Goal: Task Accomplishment & Management: Manage account settings

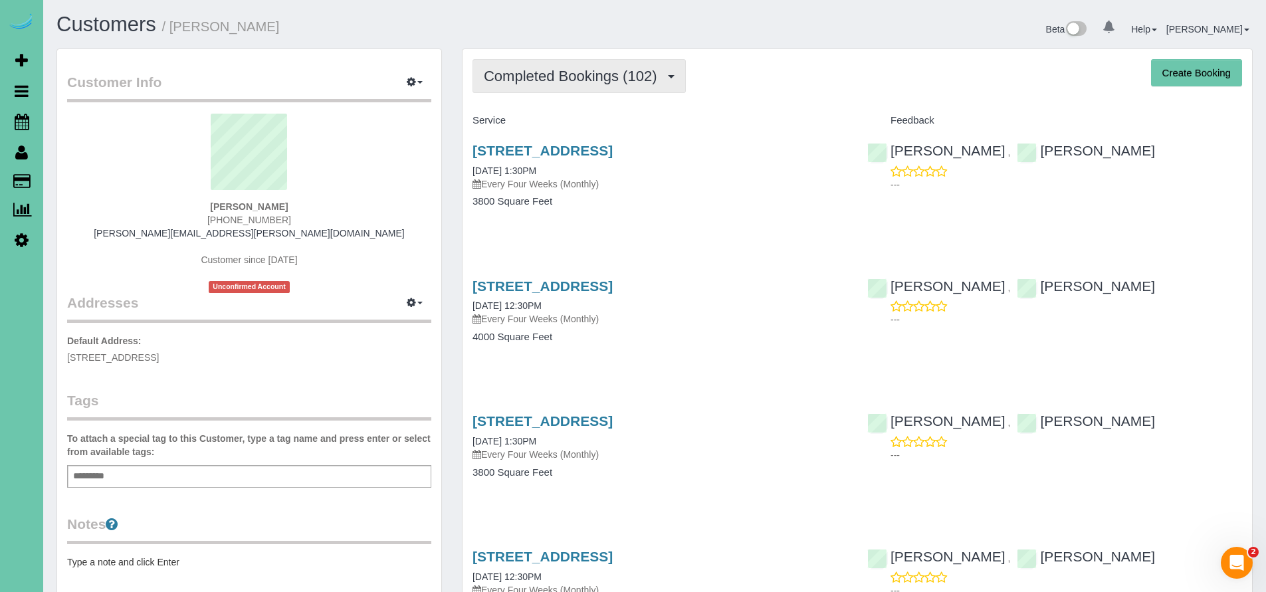
click at [580, 83] on span "Completed Bookings (102)" at bounding box center [573, 76] width 179 height 17
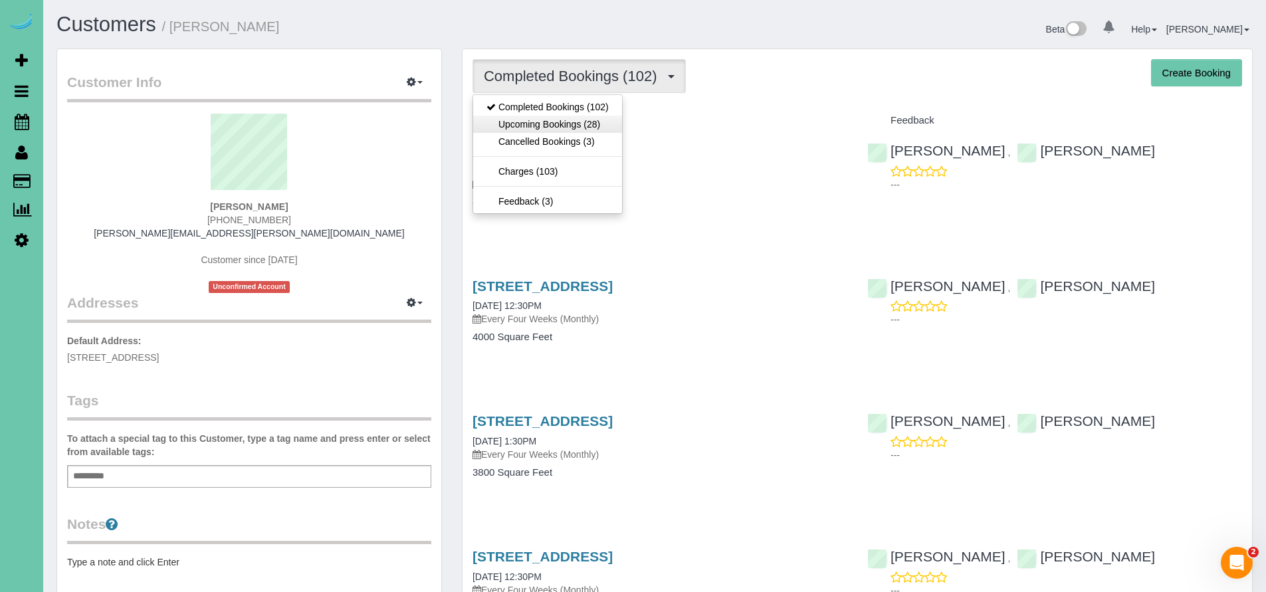
click at [566, 122] on link "Upcoming Bookings (28)" at bounding box center [547, 124] width 149 height 17
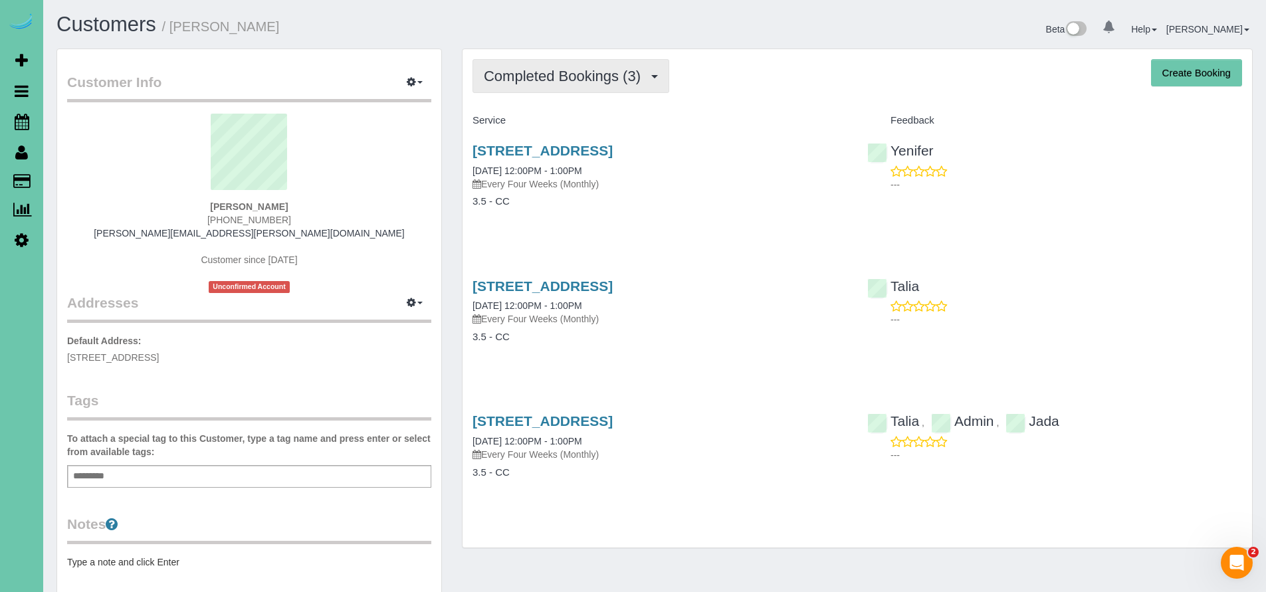
click at [561, 75] on span "Completed Bookings (3)" at bounding box center [566, 76] width 164 height 17
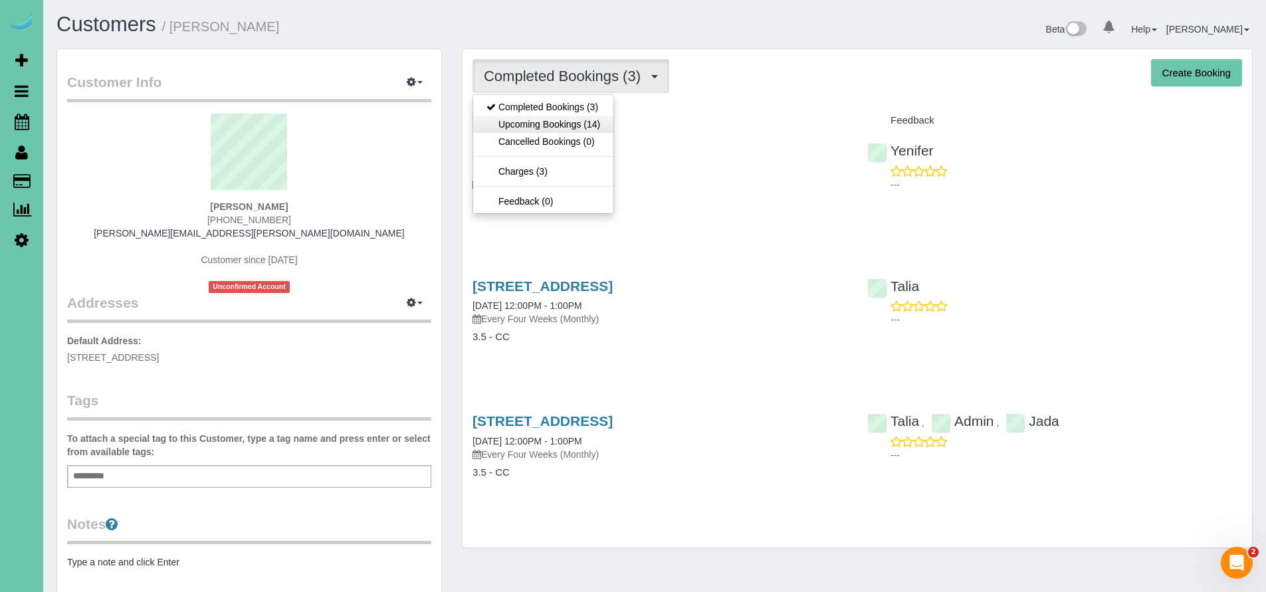
click at [558, 122] on link "Upcoming Bookings (14)" at bounding box center [543, 124] width 140 height 17
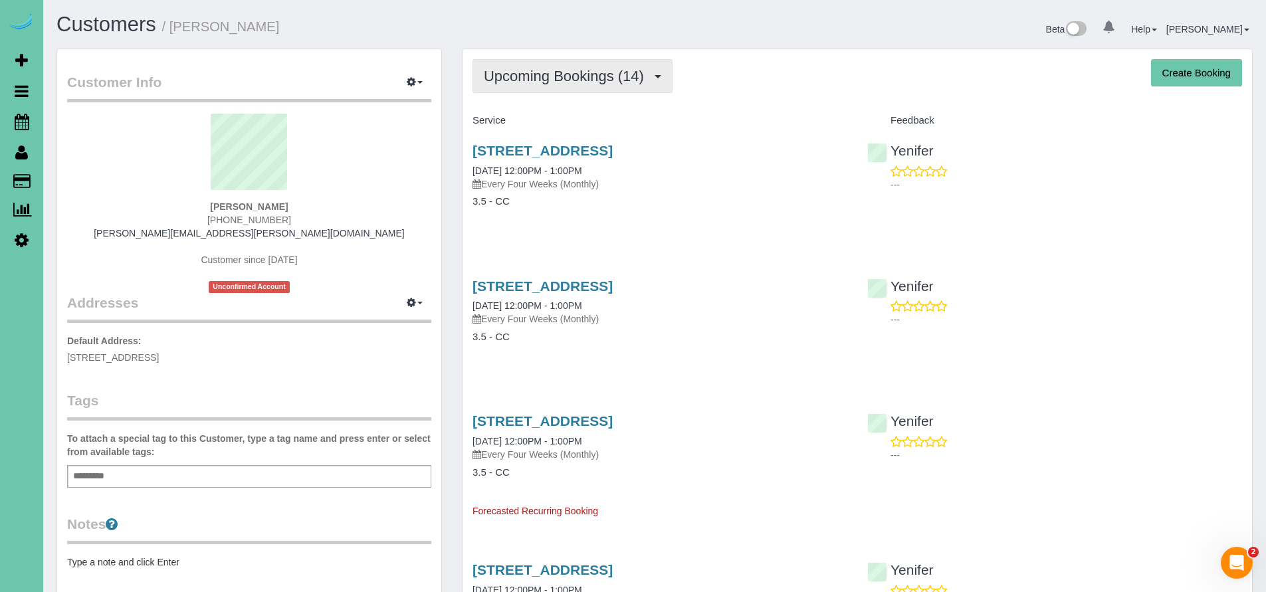
click at [568, 84] on span "Upcoming Bookings (14)" at bounding box center [567, 76] width 167 height 17
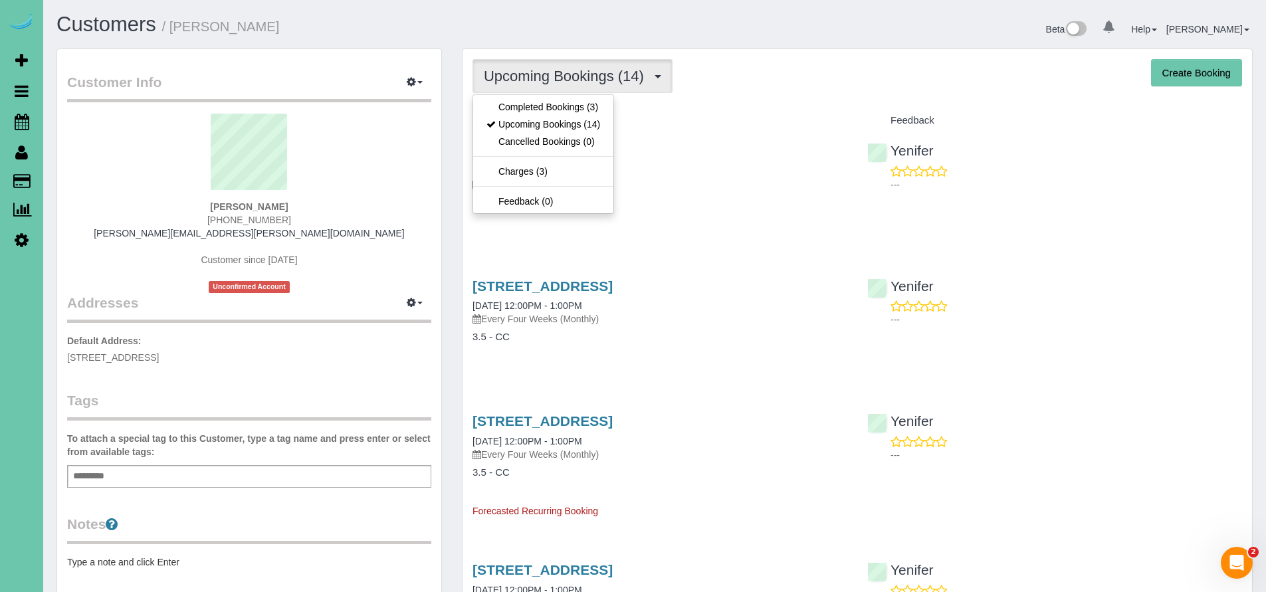
click at [780, 163] on div "4439 S 198th Ave, Omaha, NE 68135 08/26/2025 12:00PM - 1:00PM Every Four Weeks …" at bounding box center [660, 167] width 375 height 48
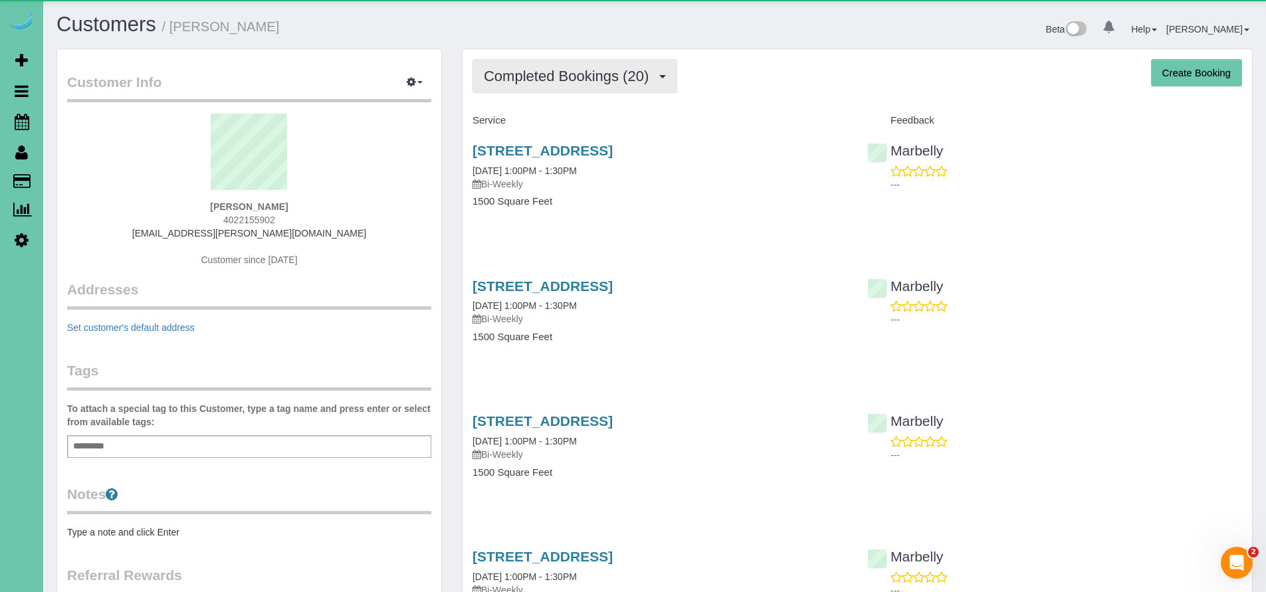
click at [534, 74] on span "Completed Bookings (20)" at bounding box center [569, 76] width 171 height 17
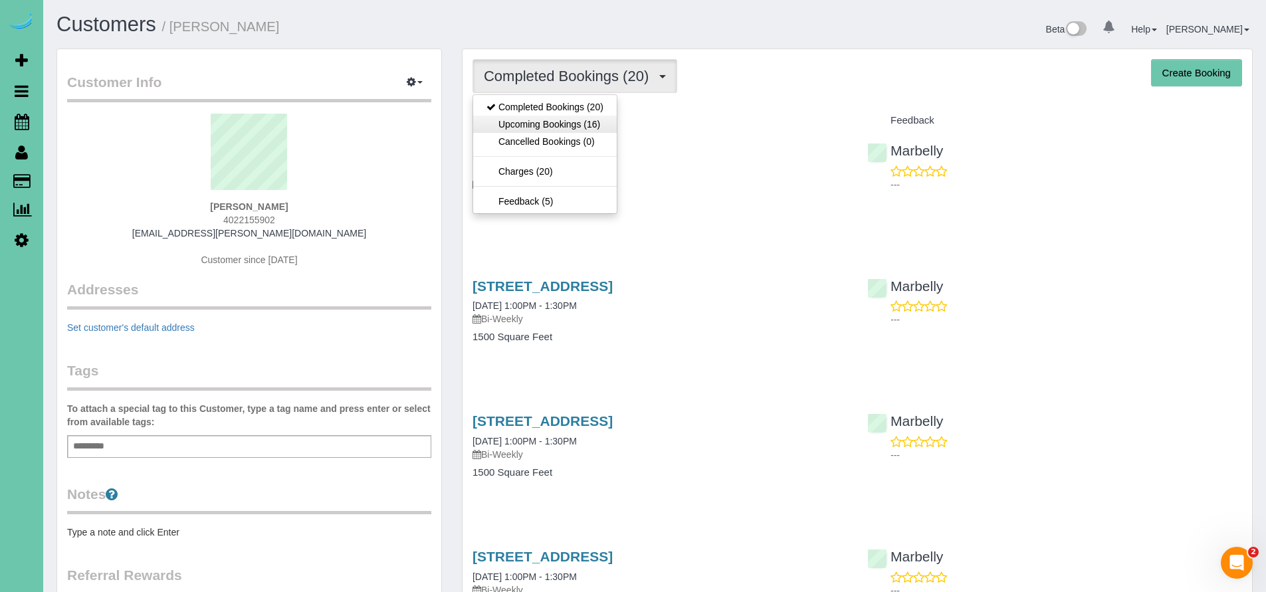
click at [538, 122] on link "Upcoming Bookings (16)" at bounding box center [545, 124] width 144 height 17
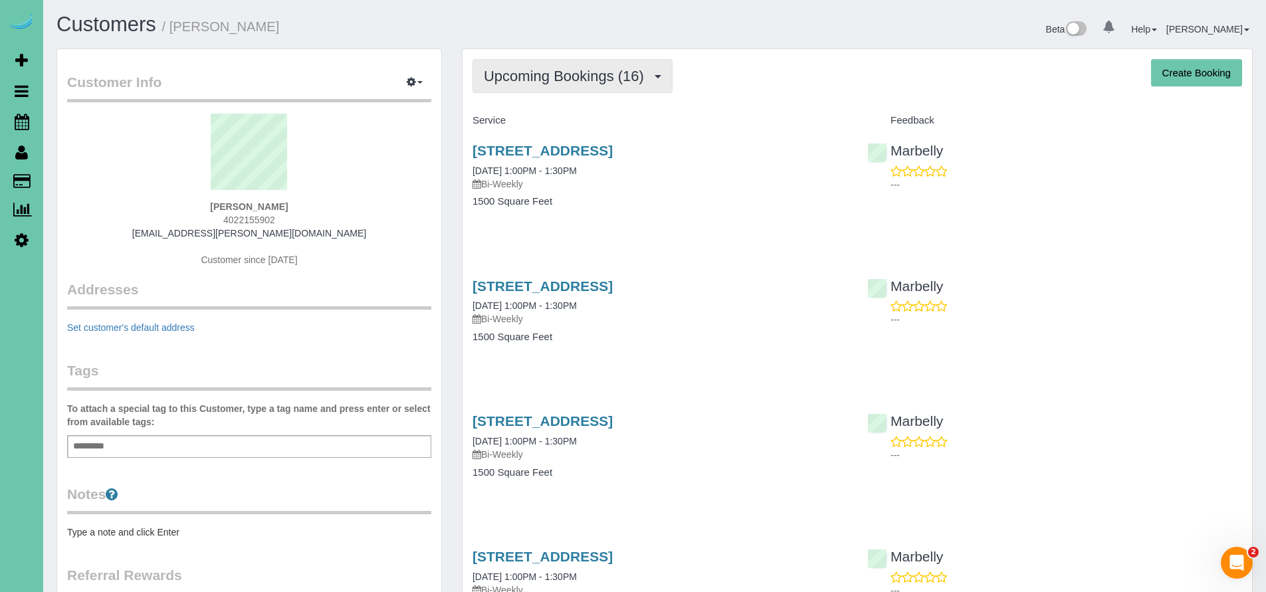
click at [542, 72] on span "Upcoming Bookings (16)" at bounding box center [567, 76] width 167 height 17
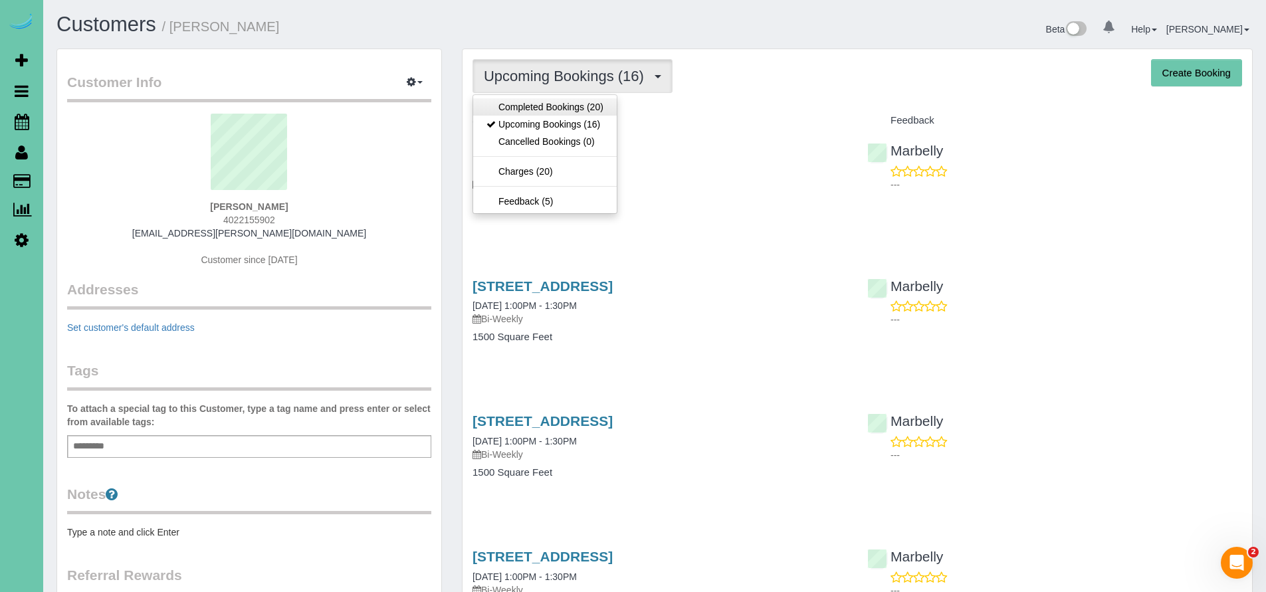
click at [542, 104] on link "Completed Bookings (20)" at bounding box center [545, 106] width 144 height 17
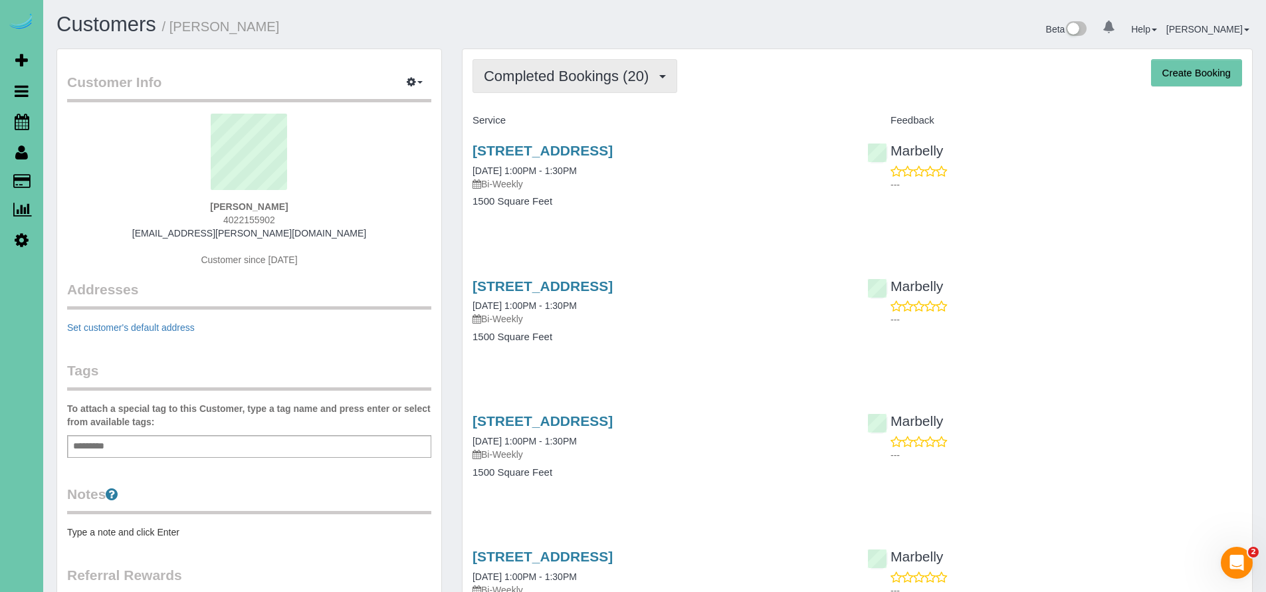
click at [544, 81] on span "Completed Bookings (20)" at bounding box center [569, 76] width 171 height 17
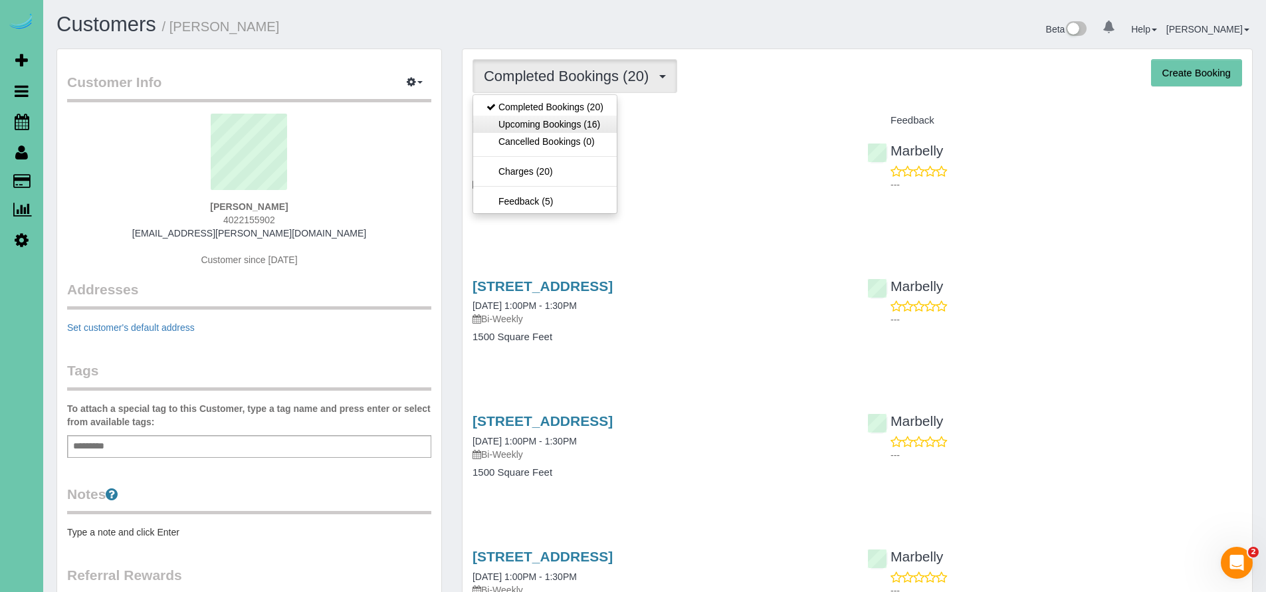
click at [538, 122] on link "Upcoming Bookings (16)" at bounding box center [545, 124] width 144 height 17
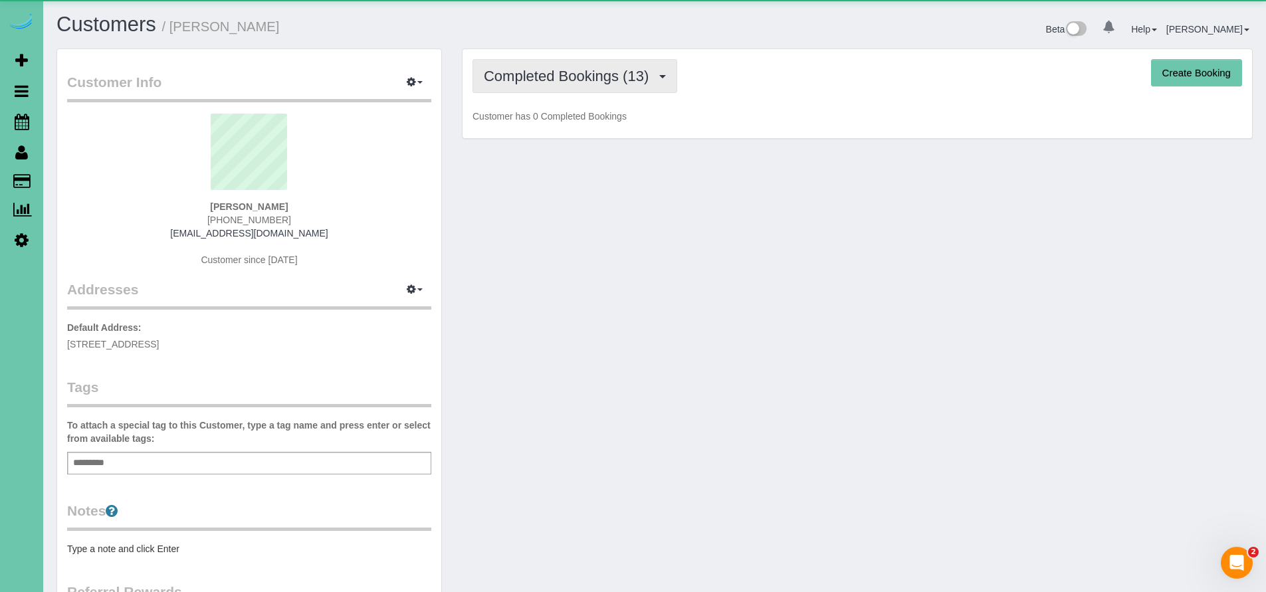
click at [509, 78] on span "Completed Bookings (13)" at bounding box center [569, 76] width 171 height 17
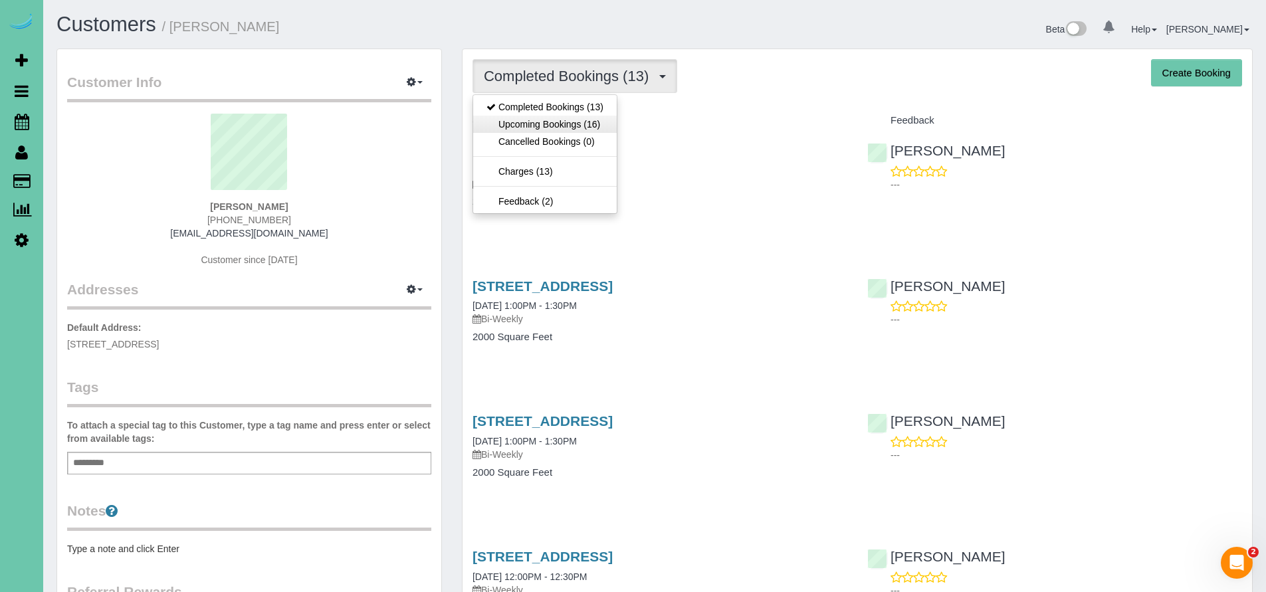
click at [512, 124] on link "Upcoming Bookings (16)" at bounding box center [545, 124] width 144 height 17
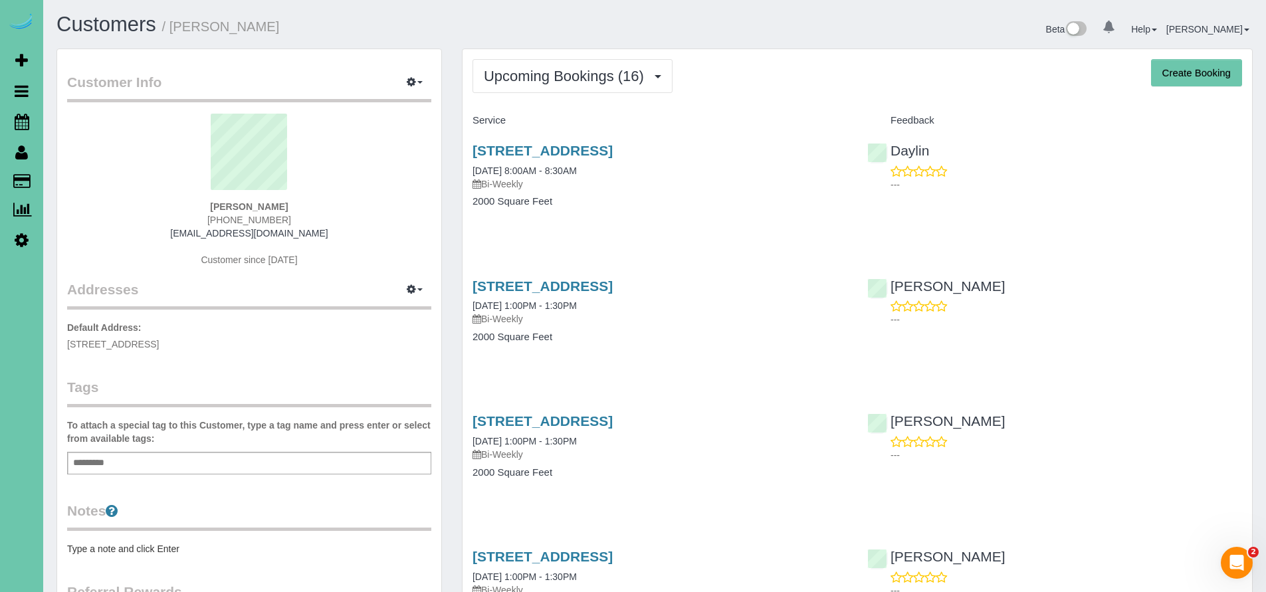
click at [590, 332] on h4 "2000 Square Feet" at bounding box center [660, 337] width 375 height 11
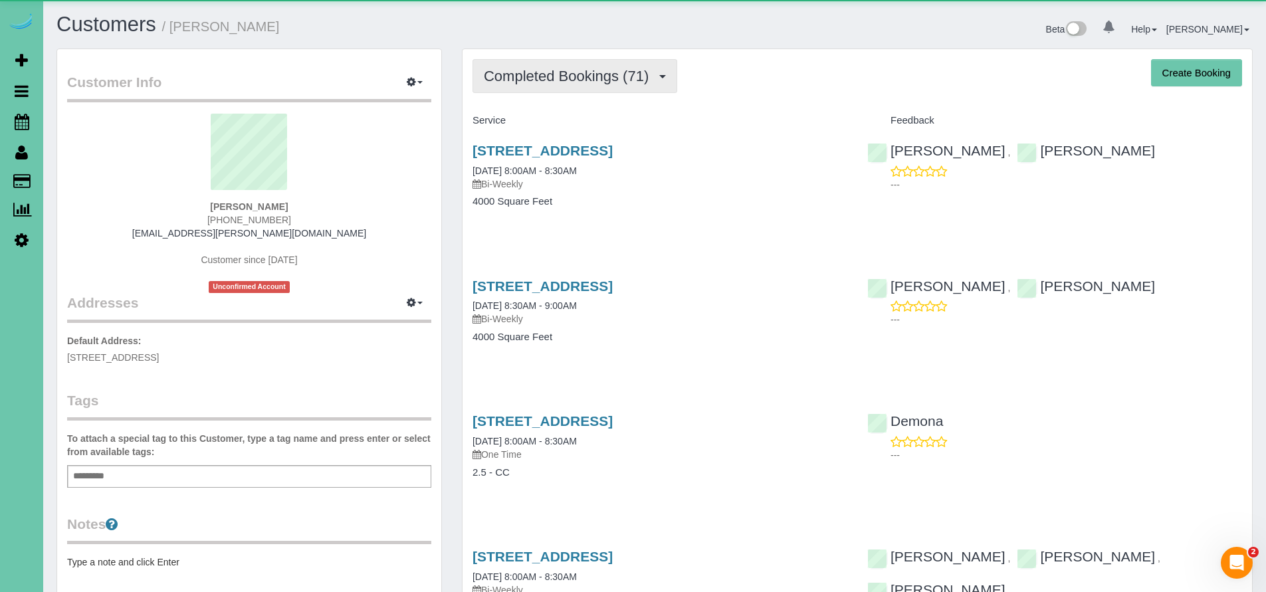
click at [530, 81] on span "Completed Bookings (71)" at bounding box center [569, 76] width 171 height 17
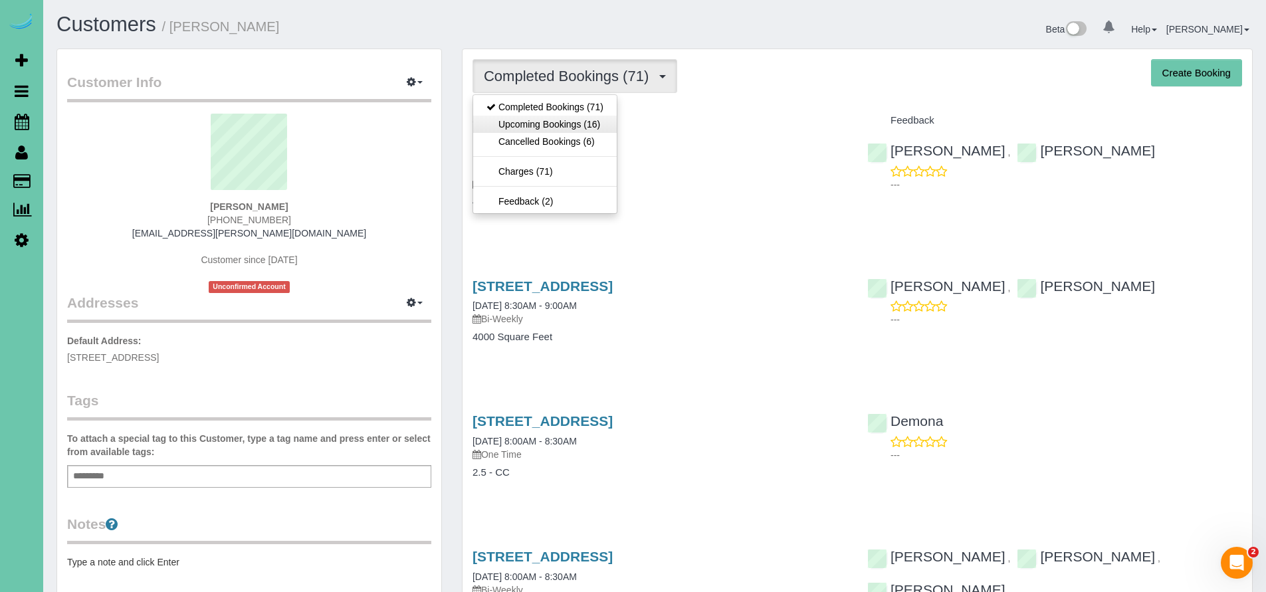
click at [522, 130] on link "Upcoming Bookings (16)" at bounding box center [545, 124] width 144 height 17
